Goal: Task Accomplishment & Management: Manage account settings

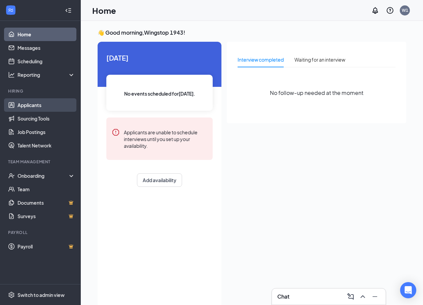
click at [28, 105] on link "Applicants" at bounding box center [45, 104] width 57 height 13
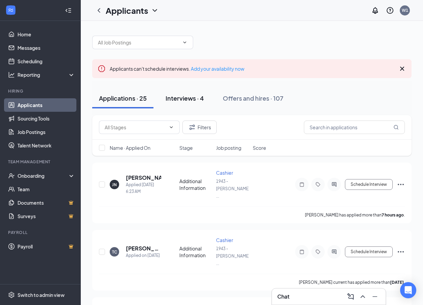
click at [179, 104] on button "Interviews · 4" at bounding box center [185, 98] width 52 height 20
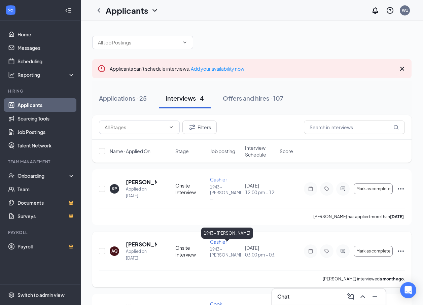
scroll to position [34, 0]
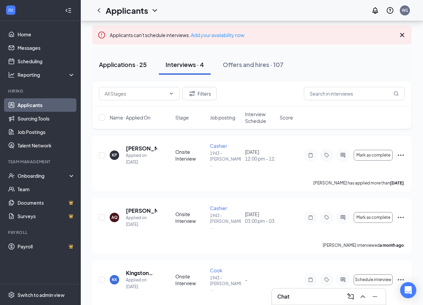
click at [130, 68] on div "Applications · 25" at bounding box center [123, 64] width 48 height 8
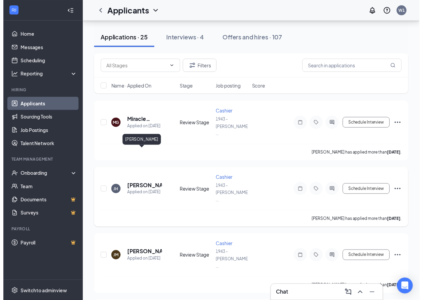
scroll to position [269, 0]
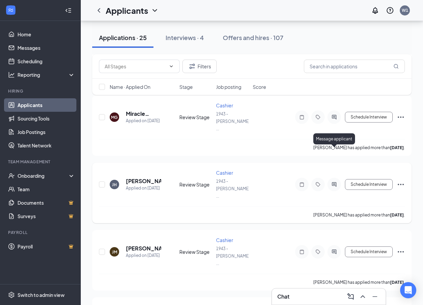
click at [330, 182] on icon "ActiveChat" at bounding box center [334, 184] width 8 height 5
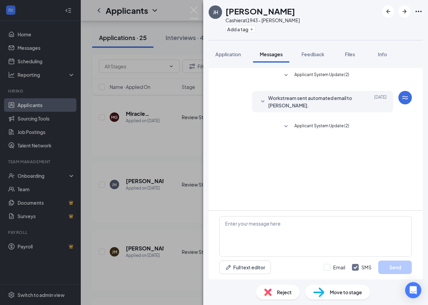
click at [188, 119] on div "[PERSON_NAME] at 1943 - [PERSON_NAME] Add a tag Application Messages Feedback F…" at bounding box center [214, 152] width 428 height 305
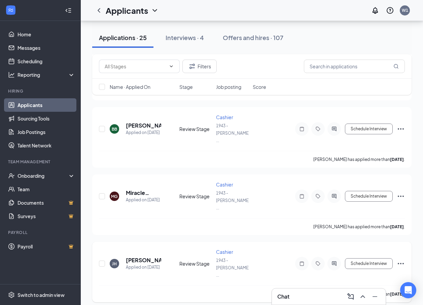
scroll to position [202, 0]
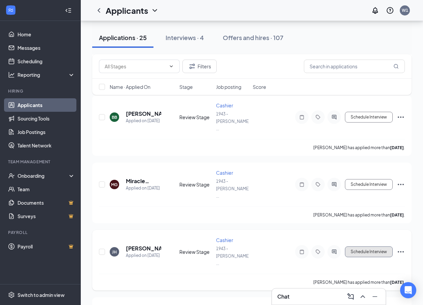
click at [383, 246] on button "Schedule Interview" at bounding box center [369, 251] width 48 height 11
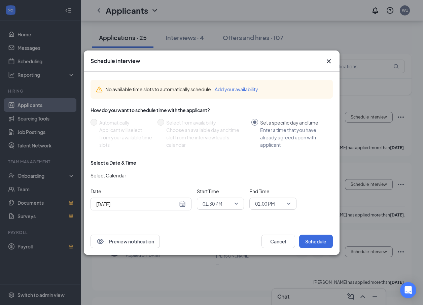
click at [180, 205] on div "[DATE]" at bounding box center [140, 203] width 89 height 7
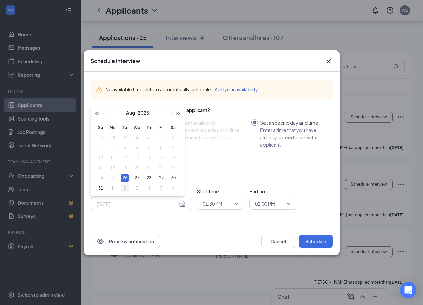
type input "[DATE]"
click at [126, 187] on div "2" at bounding box center [125, 188] width 8 height 8
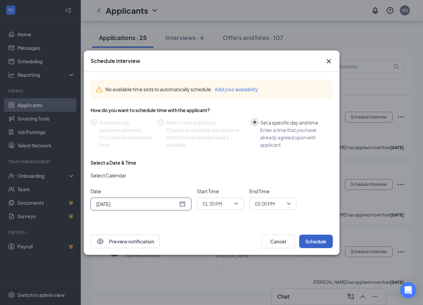
click at [313, 245] on button "Schedule" at bounding box center [316, 240] width 34 height 13
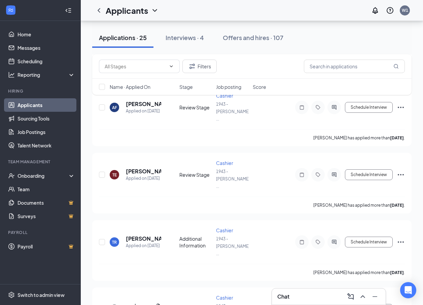
scroll to position [1295, 0]
